Goal: Task Accomplishment & Management: Complete application form

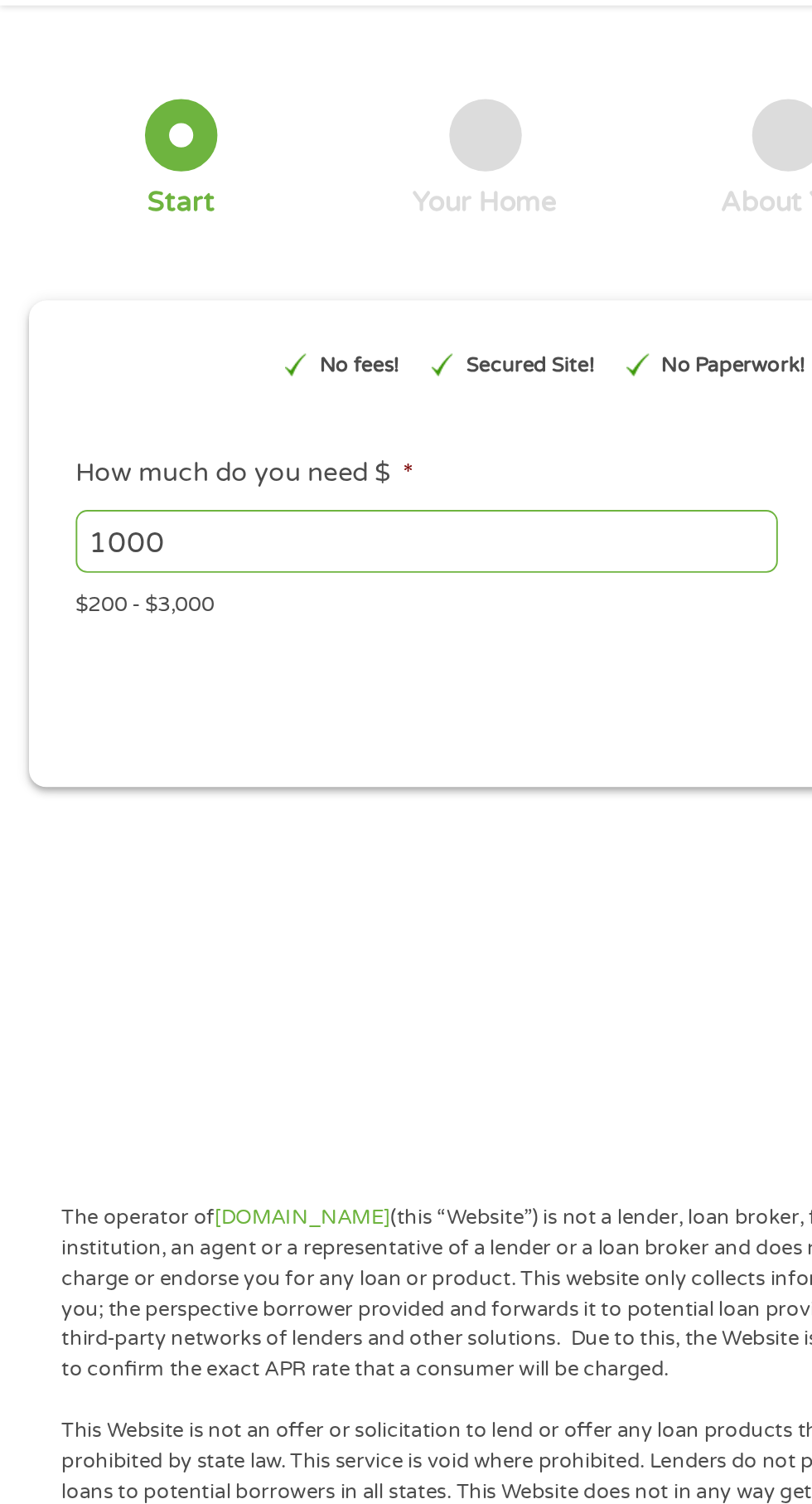
click at [134, 349] on input "1000" at bounding box center [219, 348] width 361 height 31
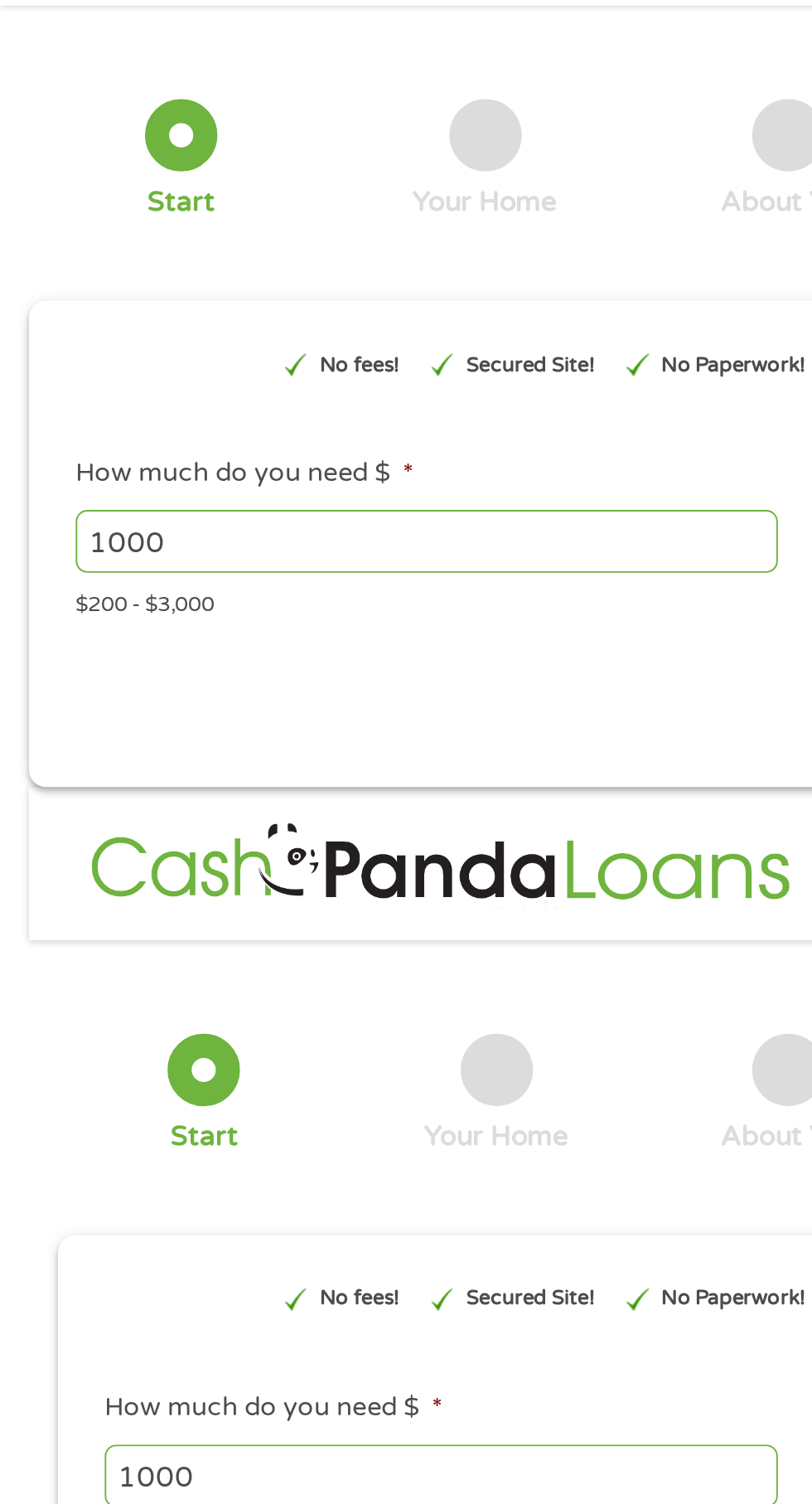
click at [140, 353] on input "1000" at bounding box center [219, 348] width 361 height 31
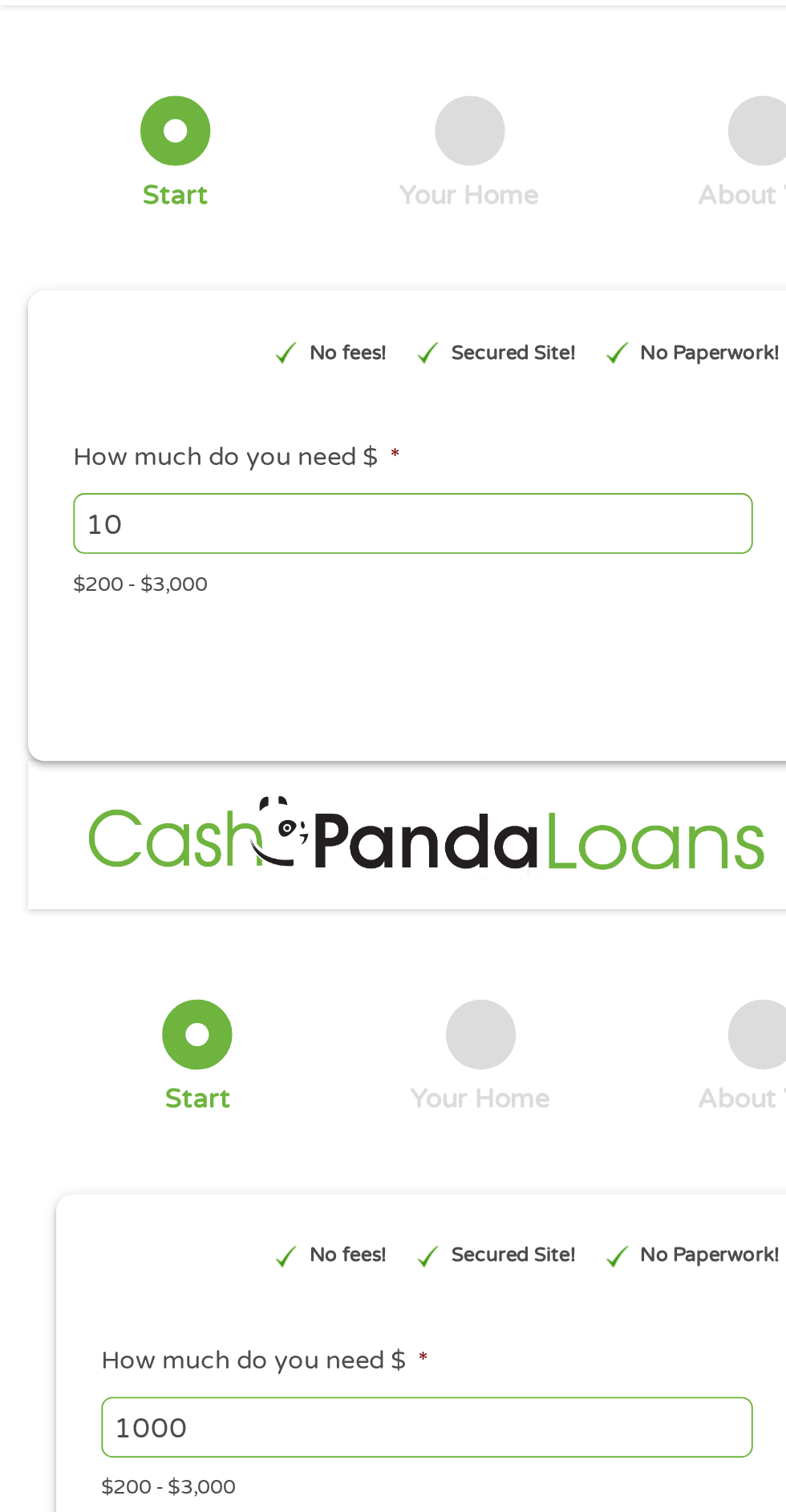
type input "1"
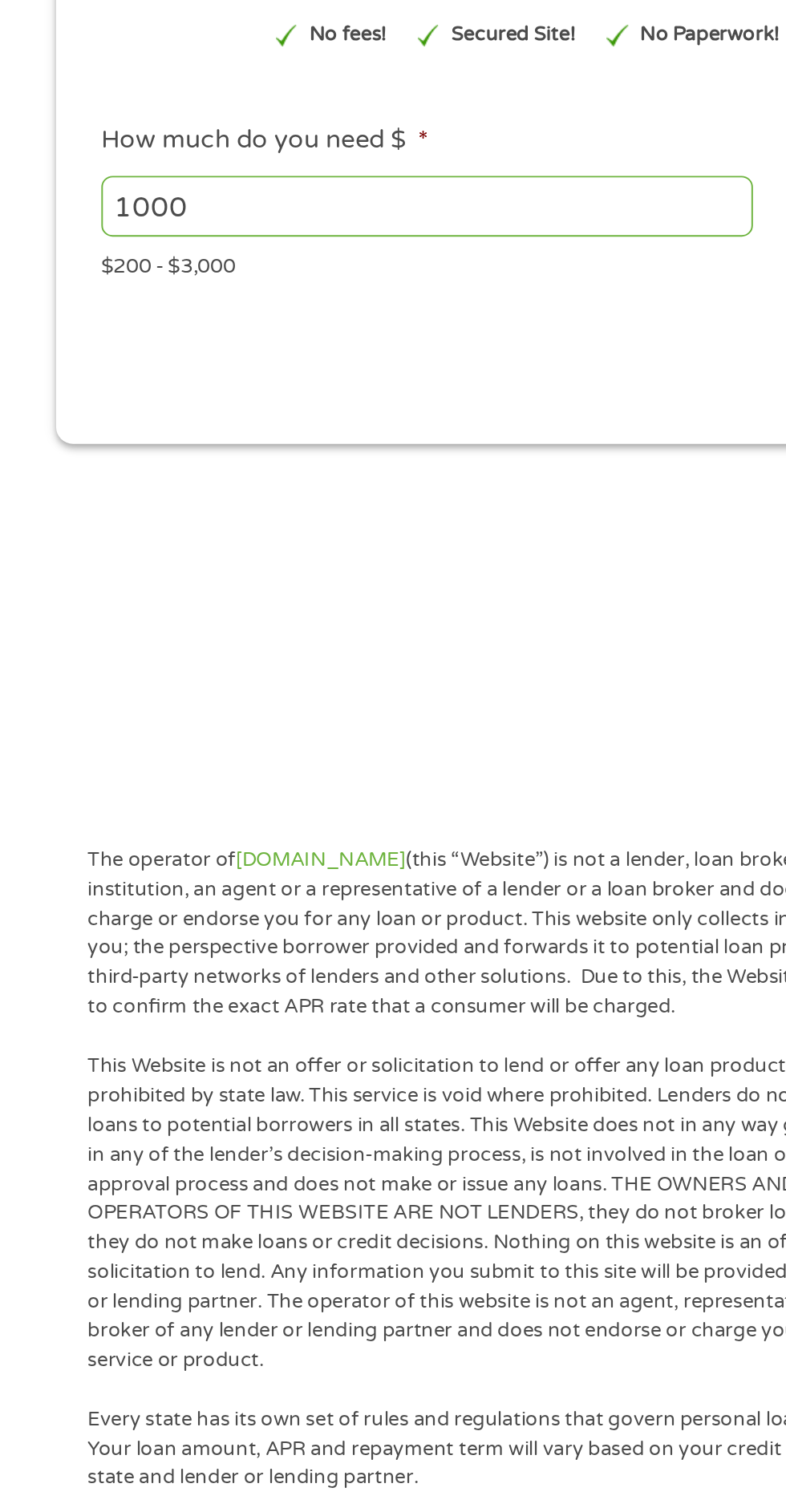
scroll to position [71, 0]
type input "2500"
click at [114, 740] on input "1000" at bounding box center [219, 736] width 335 height 30
type input "1"
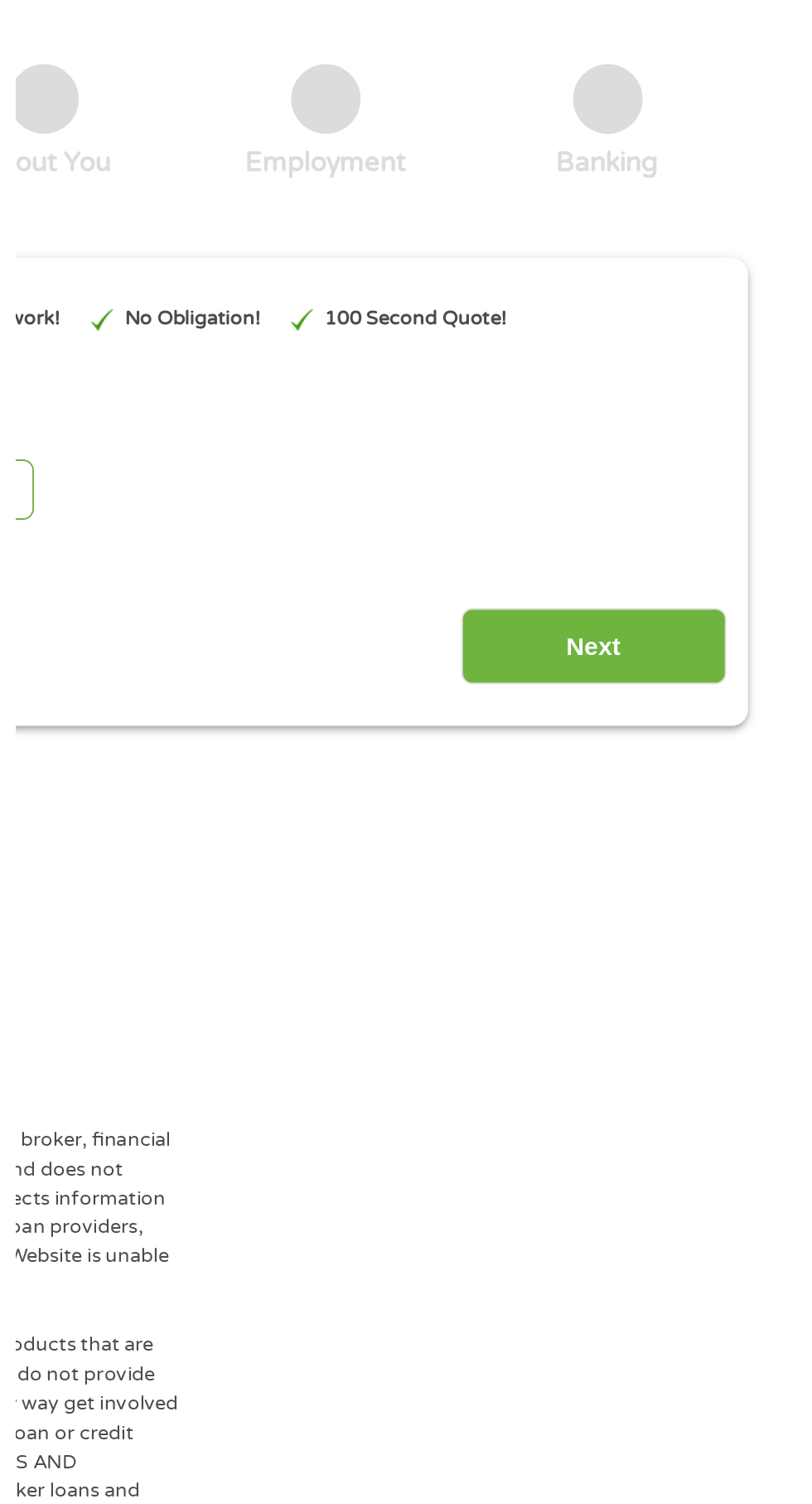
scroll to position [47, 0]
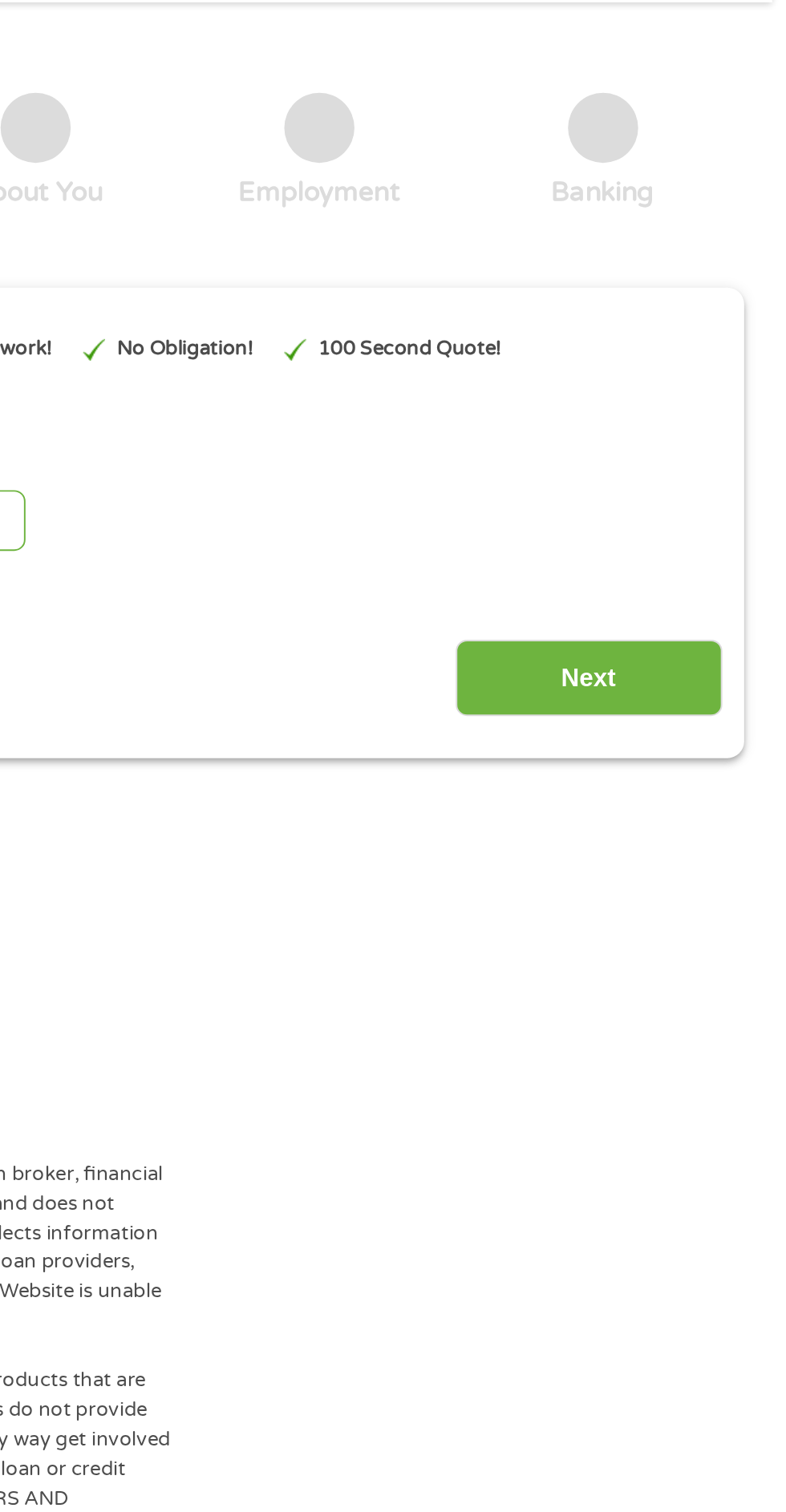
type input "3000"
click at [664, 846] on input "Next" at bounding box center [677, 844] width 137 height 39
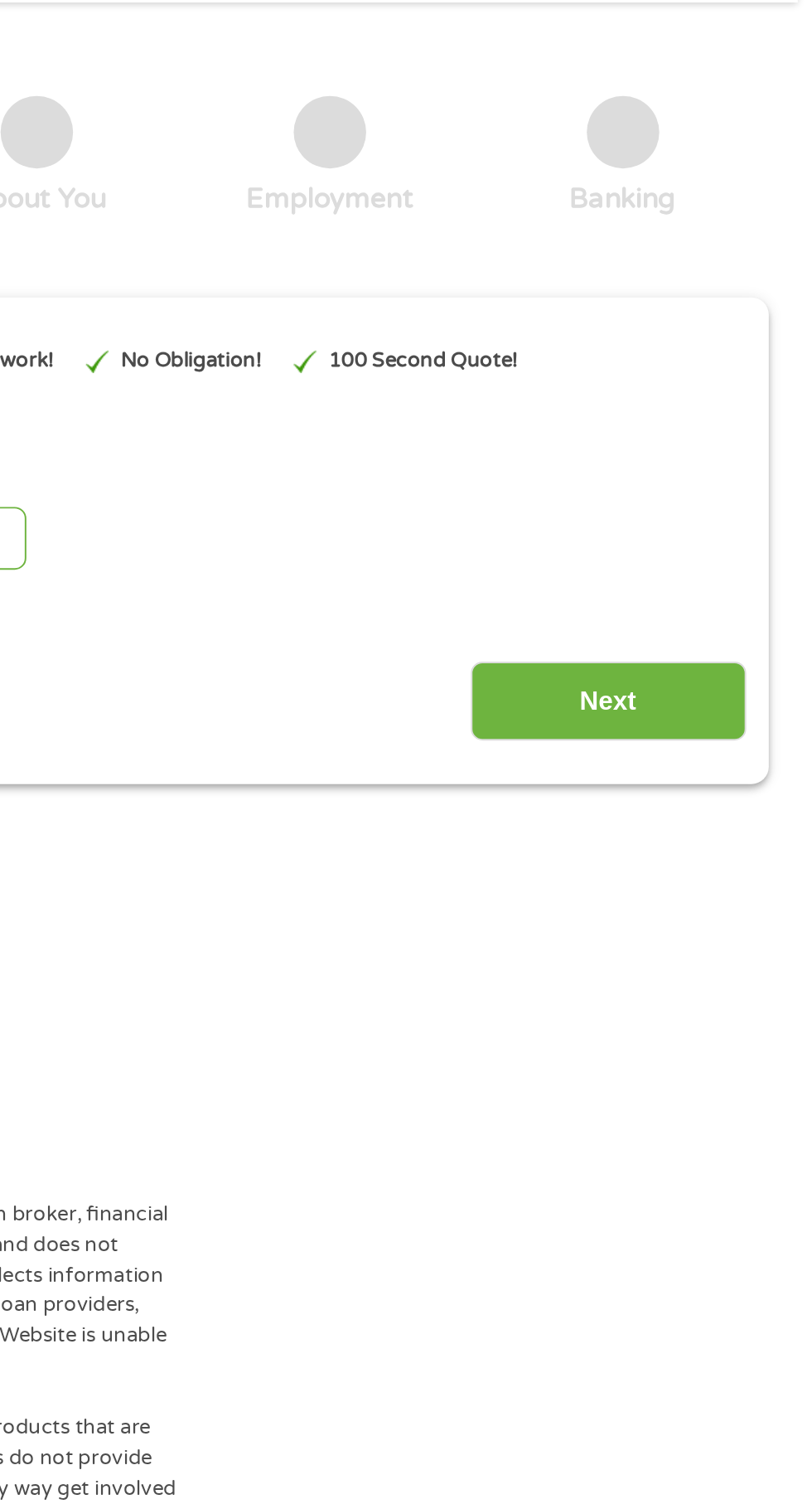
click at [683, 862] on input "Next" at bounding box center [700, 873] width 142 height 41
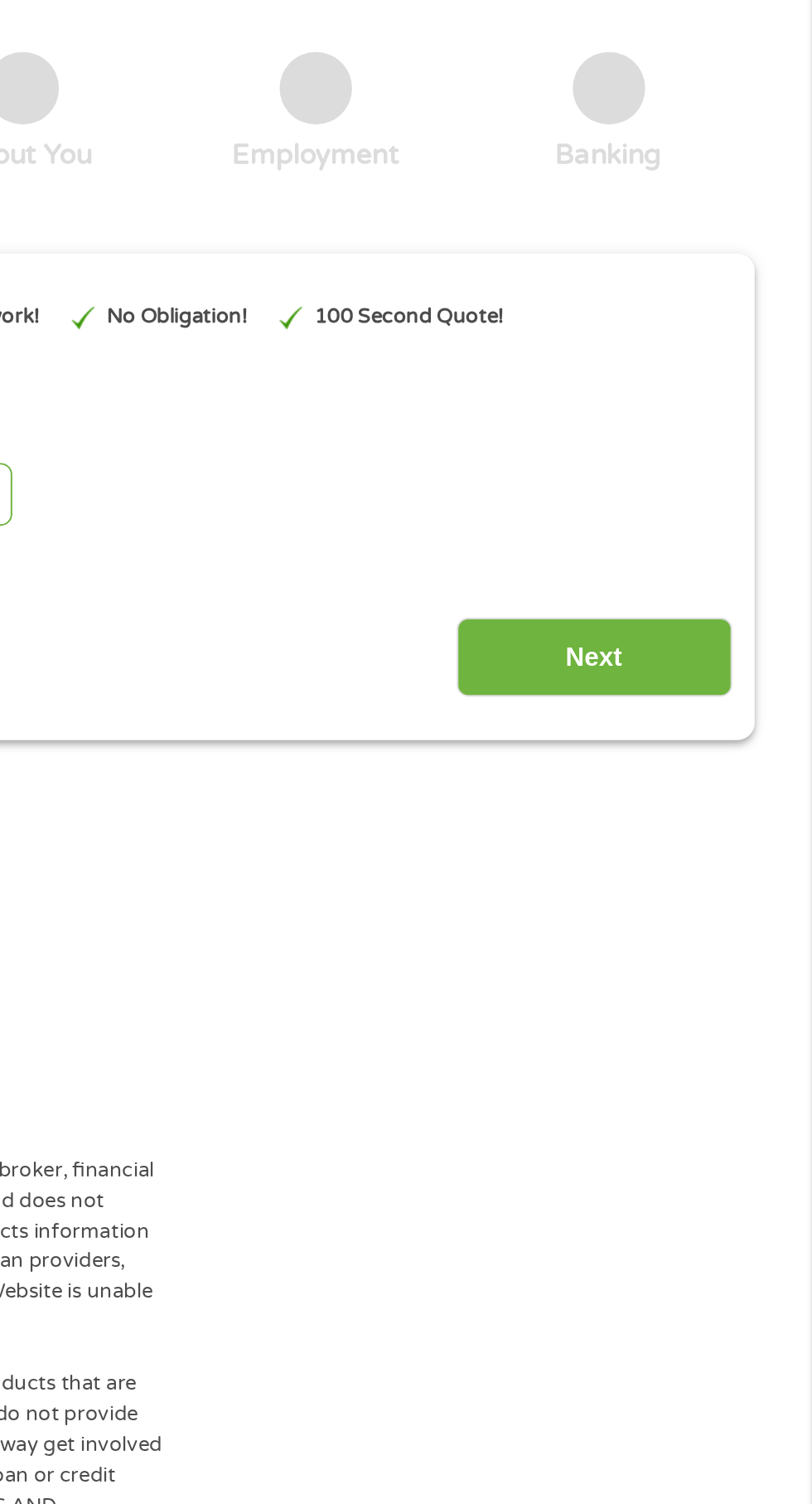
click at [695, 869] on input "Next" at bounding box center [700, 873] width 142 height 41
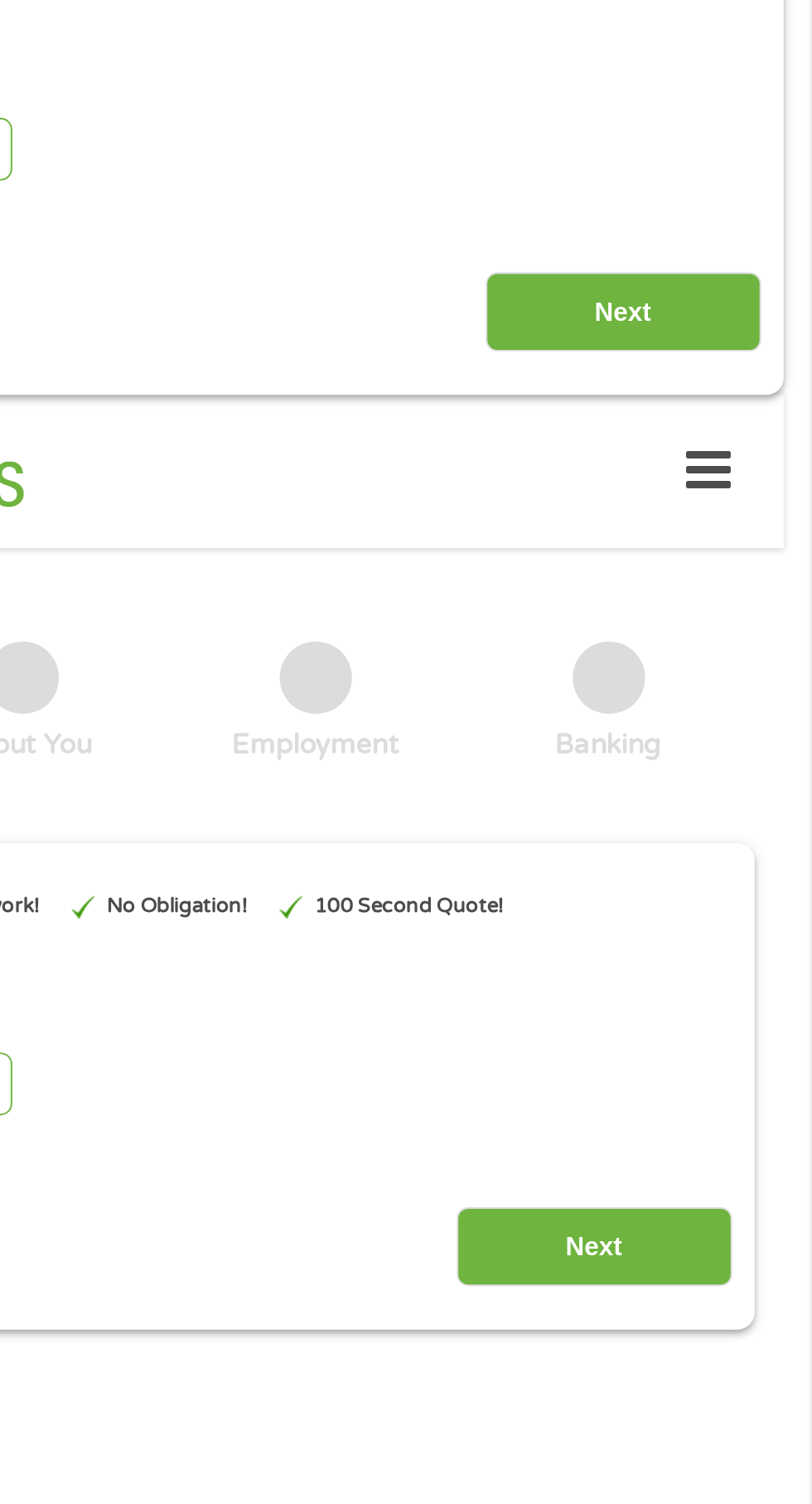
click at [712, 380] on input "Next" at bounding box center [714, 392] width 142 height 41
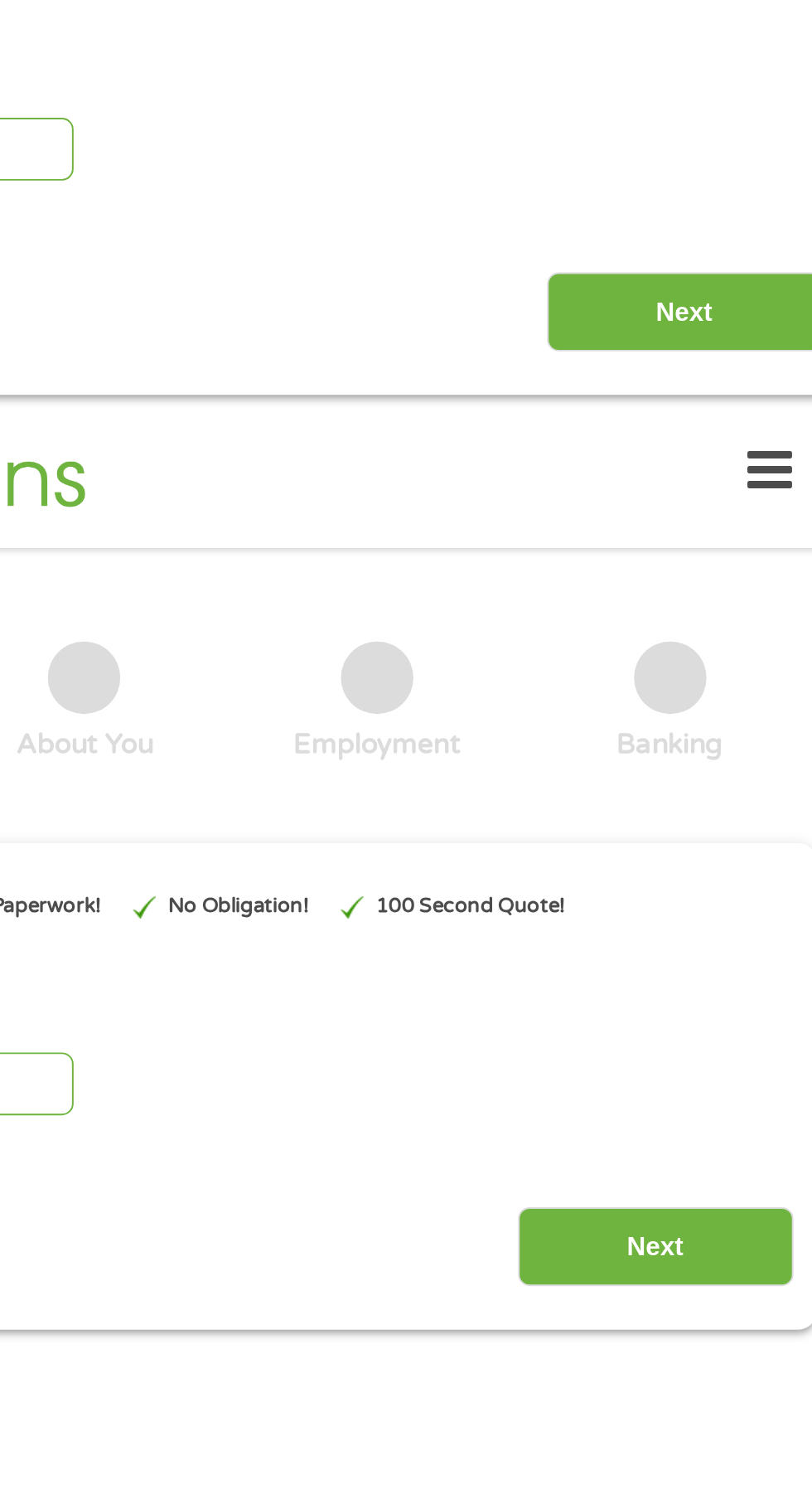
click at [750, 477] on icon at bounding box center [758, 474] width 23 height 41
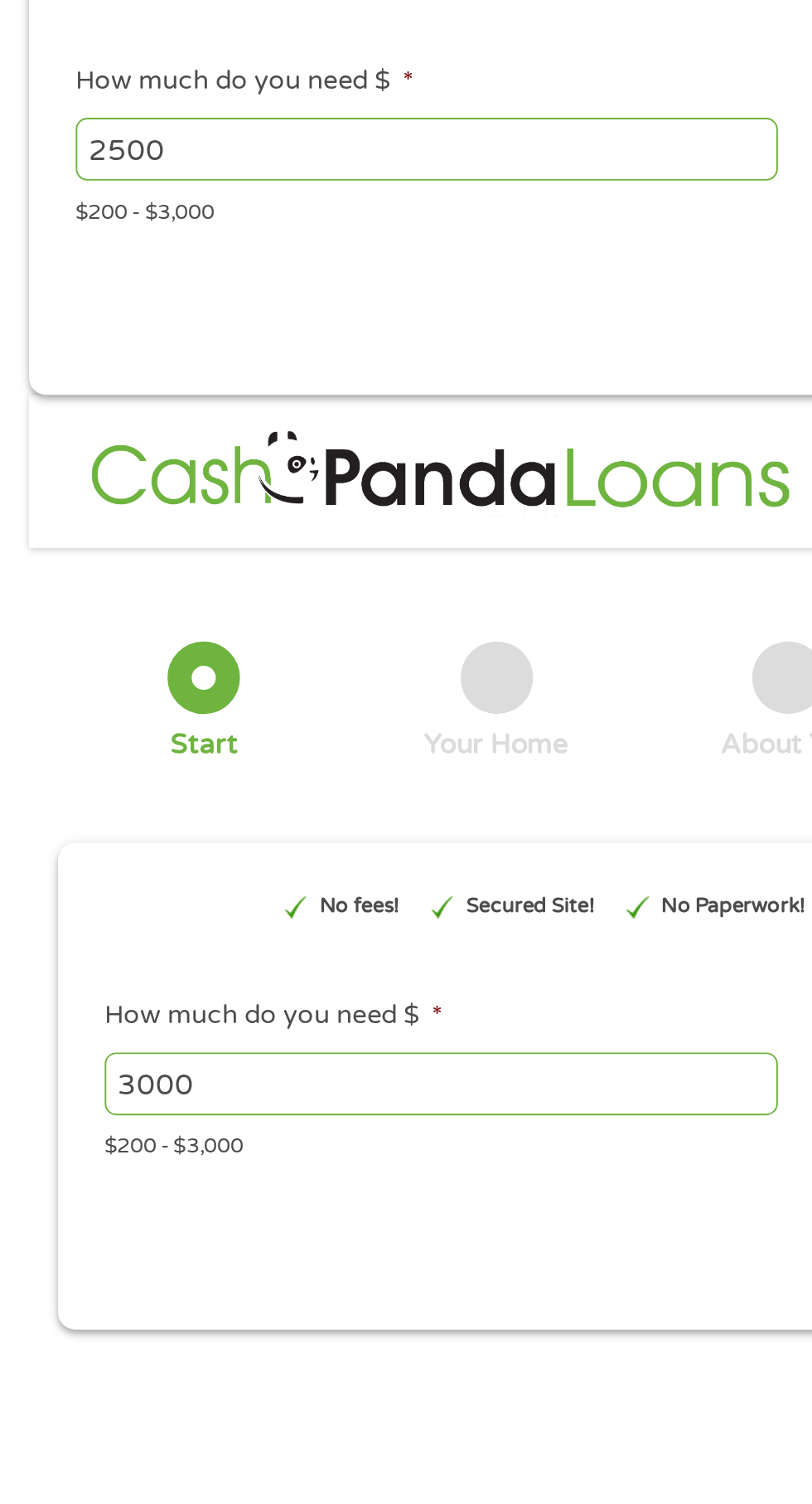
scroll to position [0, 0]
type input "EAIaIQobChMIqd__iLG9jwMVGqBaBR3c2jHPEAAYAyAAEgJ1M_D_BwE"
